Goal: Find specific page/section

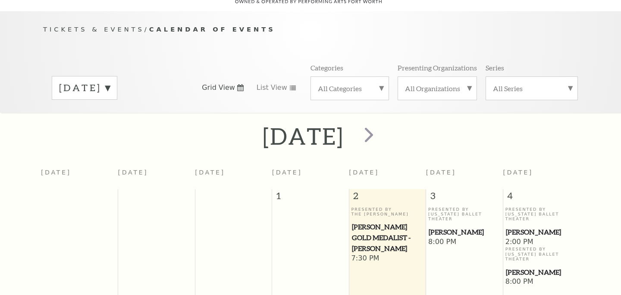
scroll to position [76, 0]
click at [381, 124] on span "next" at bounding box center [369, 134] width 25 height 25
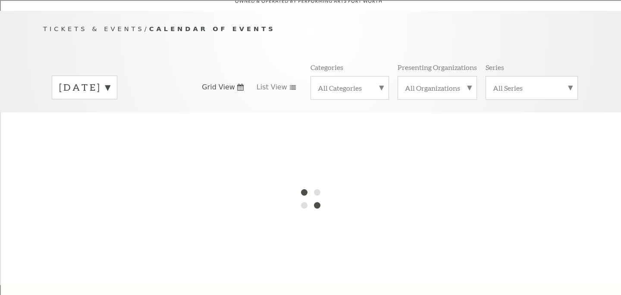
scroll to position [0, 0]
click at [405, 124] on div at bounding box center [310, 198] width 621 height 173
click at [110, 81] on label "[DATE]" at bounding box center [84, 87] width 51 height 13
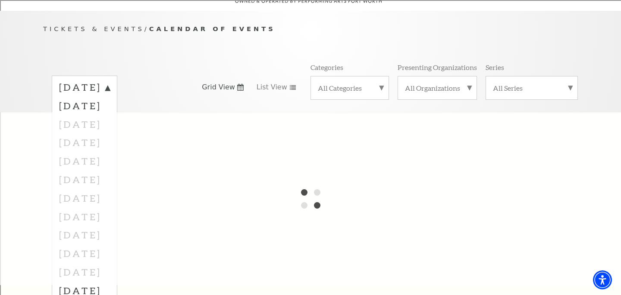
scroll to position [85, 0]
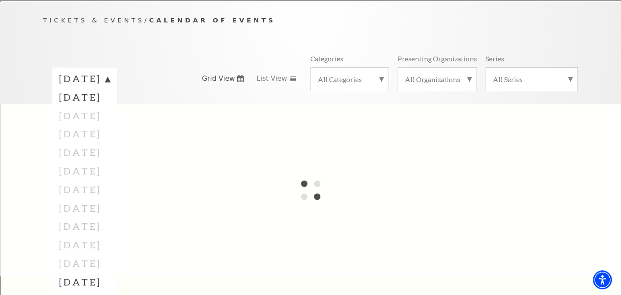
click at [113, 181] on div at bounding box center [310, 190] width 621 height 173
click at [110, 88] on label "[DATE]" at bounding box center [84, 97] width 51 height 19
click at [110, 72] on label "[DATE]" at bounding box center [84, 78] width 51 height 13
click at [110, 272] on label "[DATE]" at bounding box center [84, 281] width 51 height 19
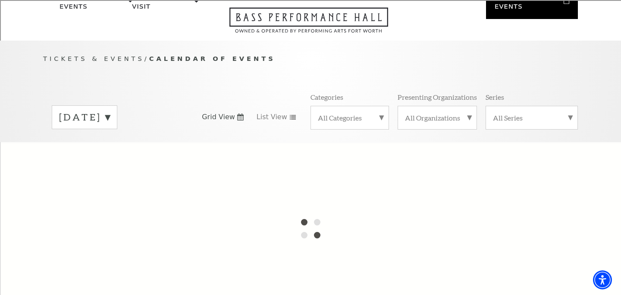
click at [117, 105] on div "[DATE]" at bounding box center [85, 117] width 66 height 24
click at [110, 126] on label "[DATE]" at bounding box center [84, 135] width 51 height 19
click at [254, 177] on div at bounding box center [310, 228] width 621 height 173
